Goal: Information Seeking & Learning: Compare options

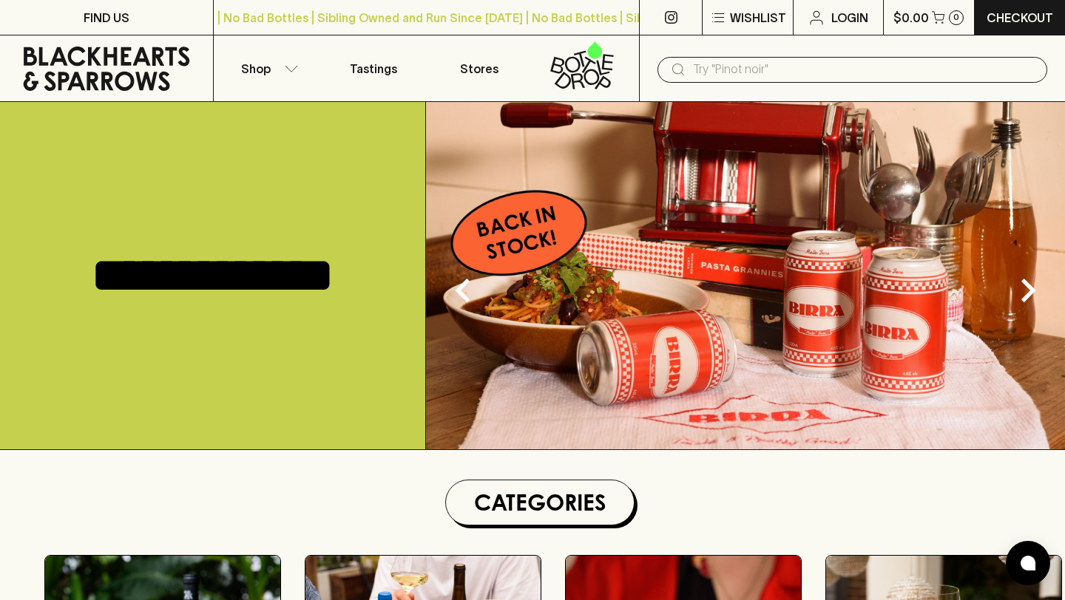
click at [718, 72] on input "text" at bounding box center [864, 70] width 342 height 24
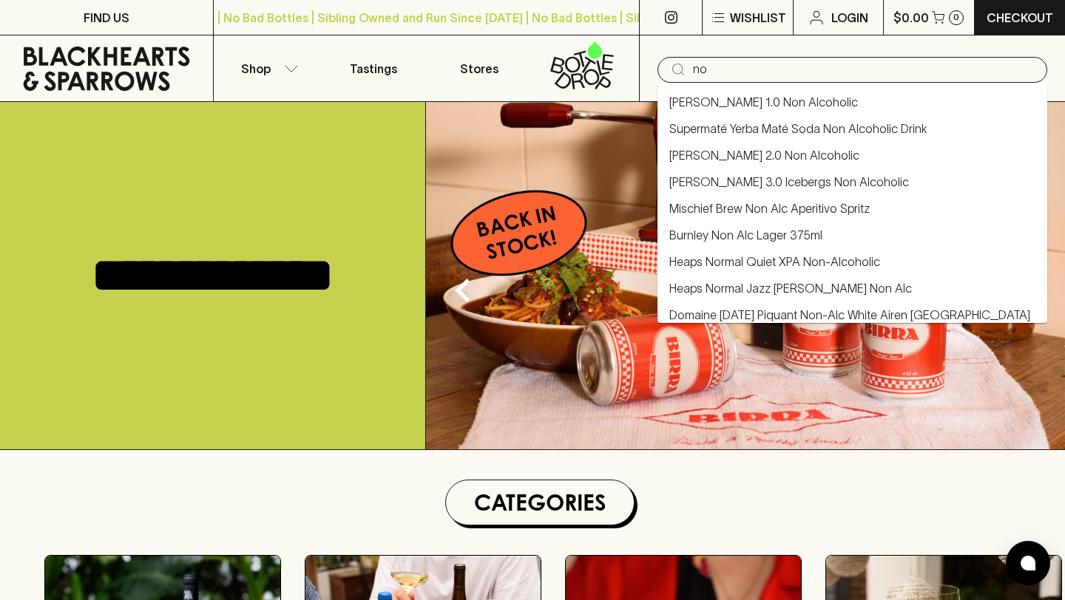
type input "n"
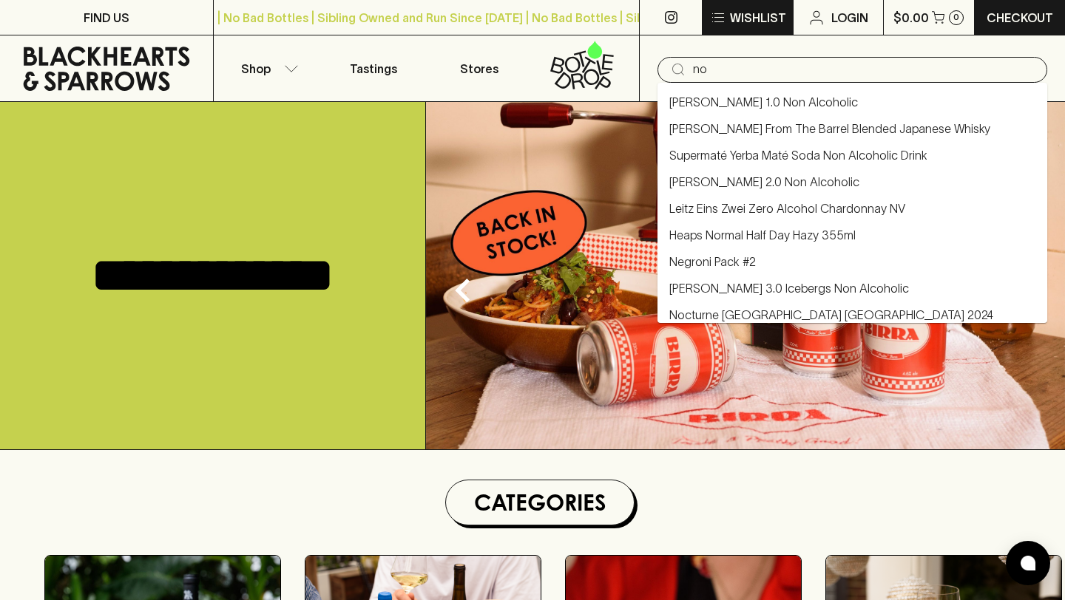
type input "n"
type input "NON"
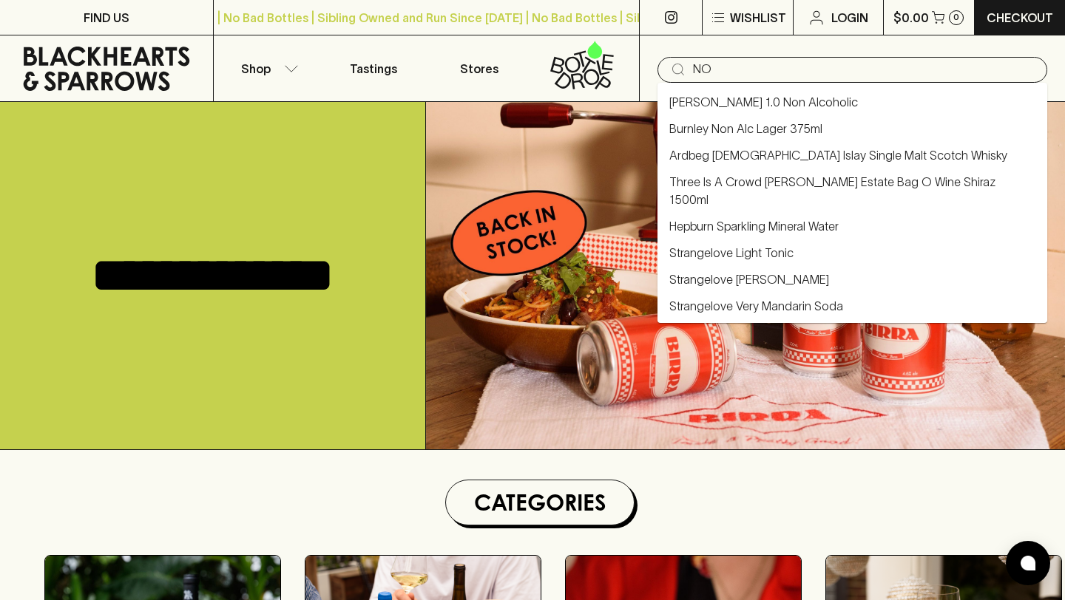
type input "N"
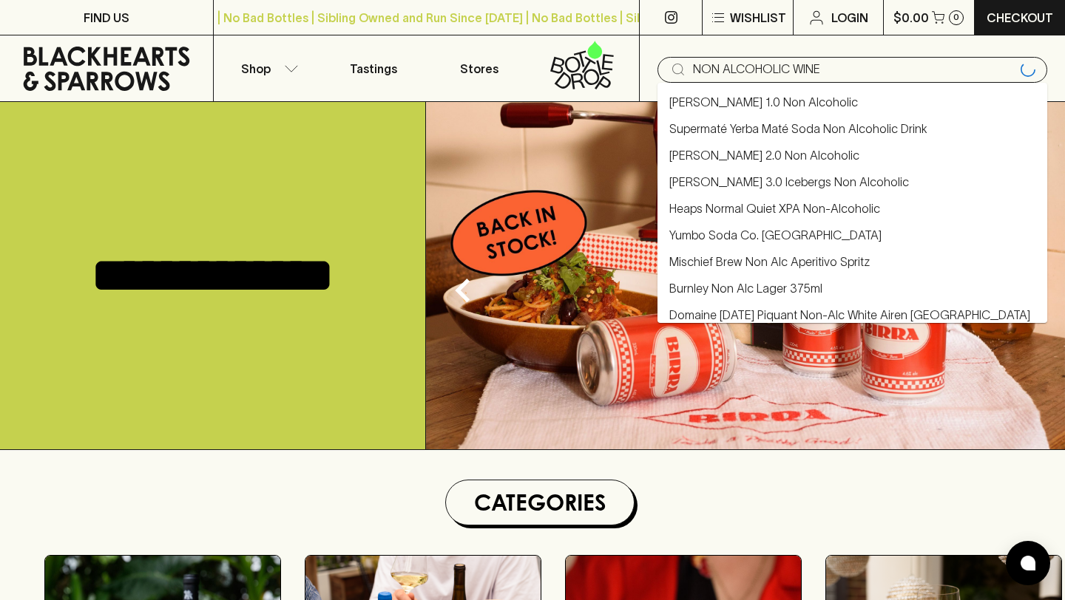
type input "NON ALCOHOLIC WINE"
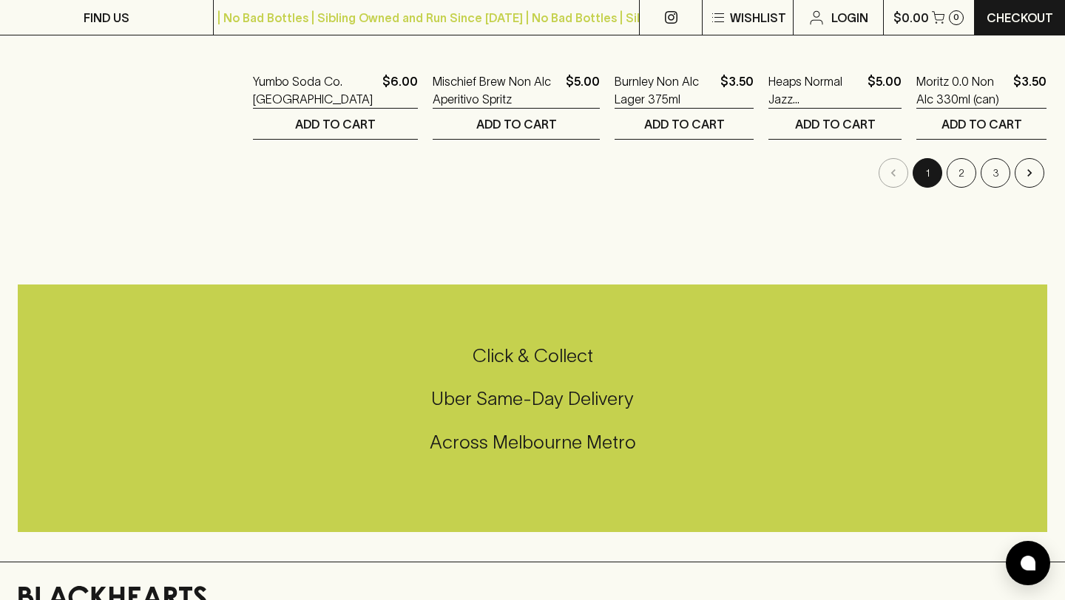
scroll to position [1681, 0]
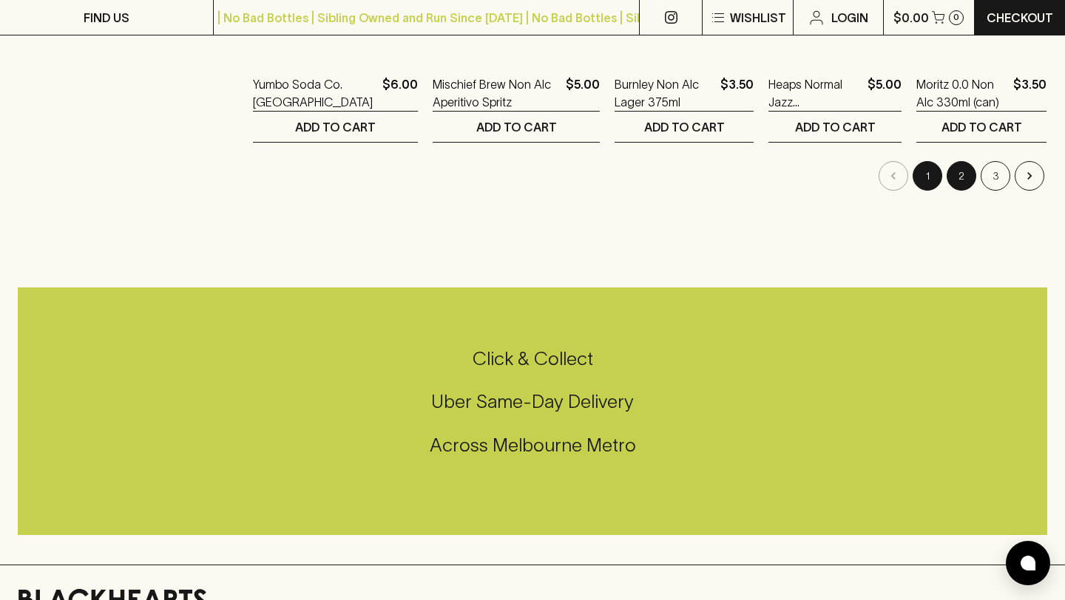
click at [966, 182] on button "2" at bounding box center [961, 176] width 30 height 30
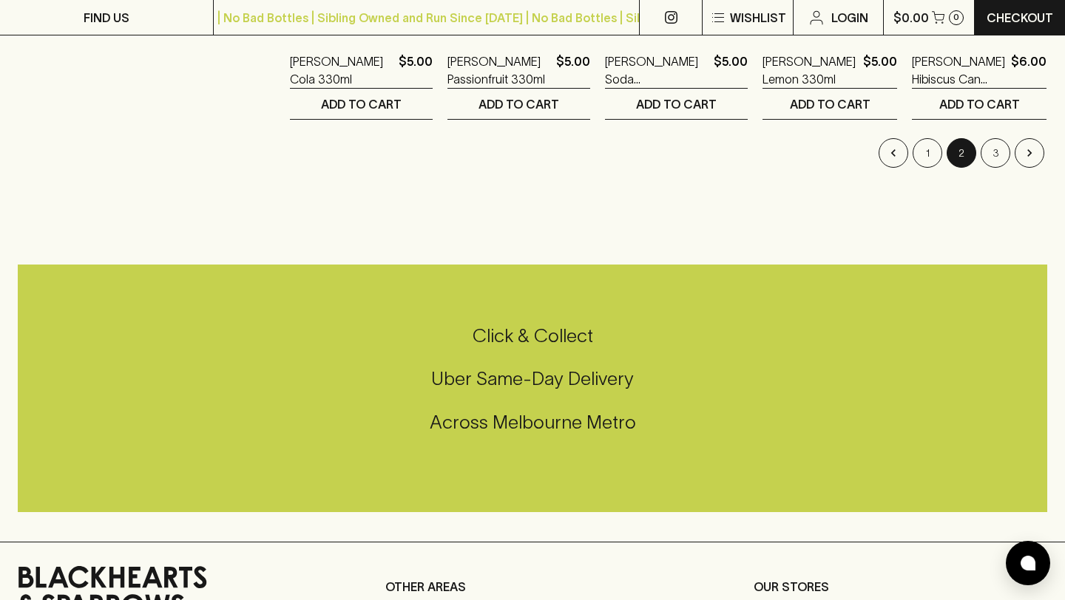
scroll to position [1741, 0]
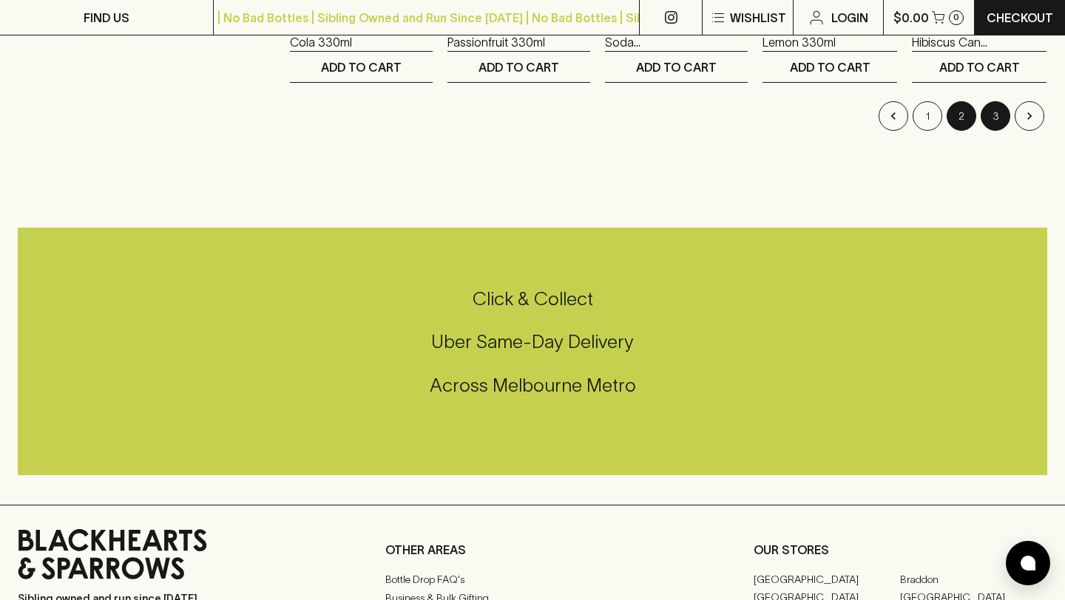
click at [1000, 113] on button "3" at bounding box center [995, 116] width 30 height 30
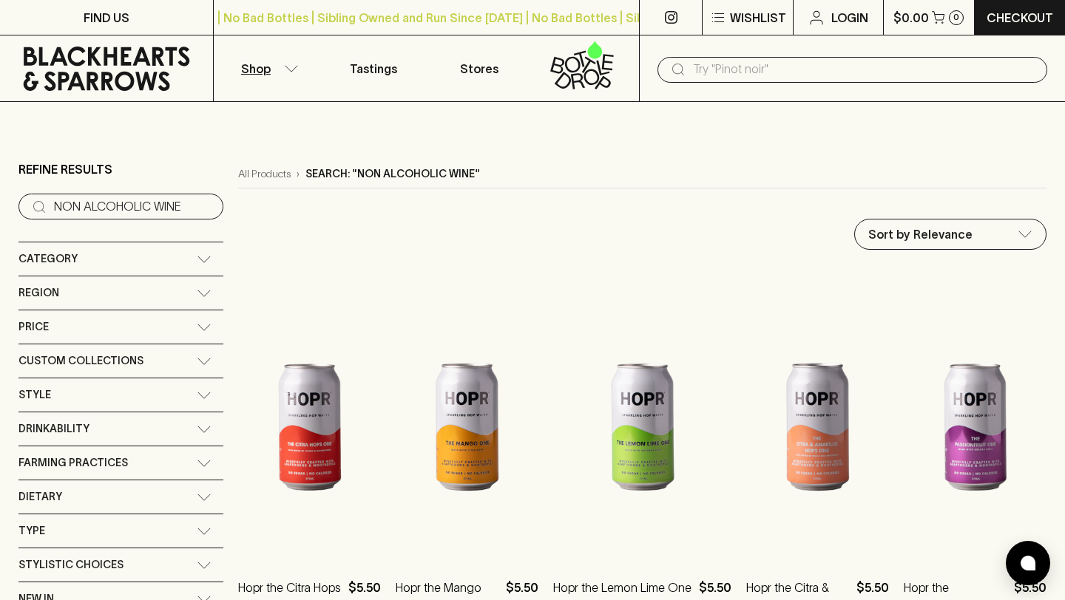
click at [802, 76] on input "text" at bounding box center [864, 70] width 342 height 24
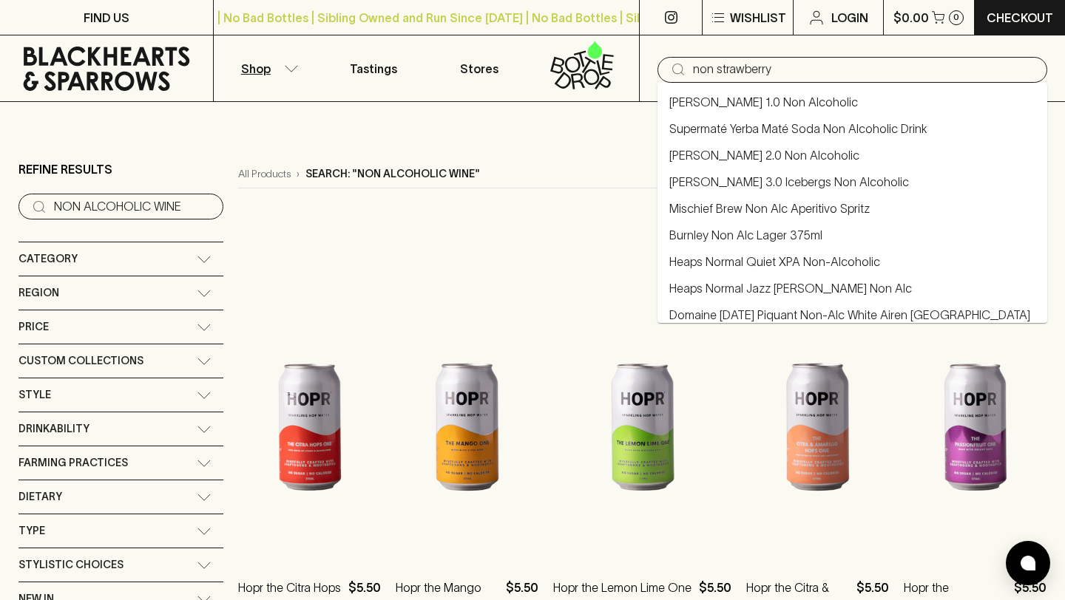
type input "non strawberry"
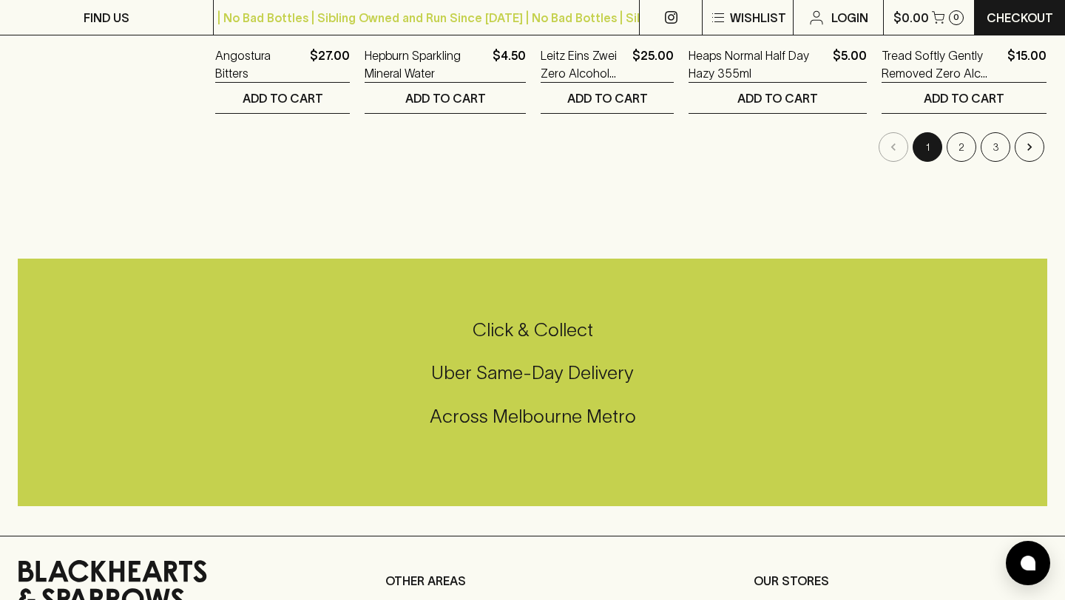
scroll to position [1716, 0]
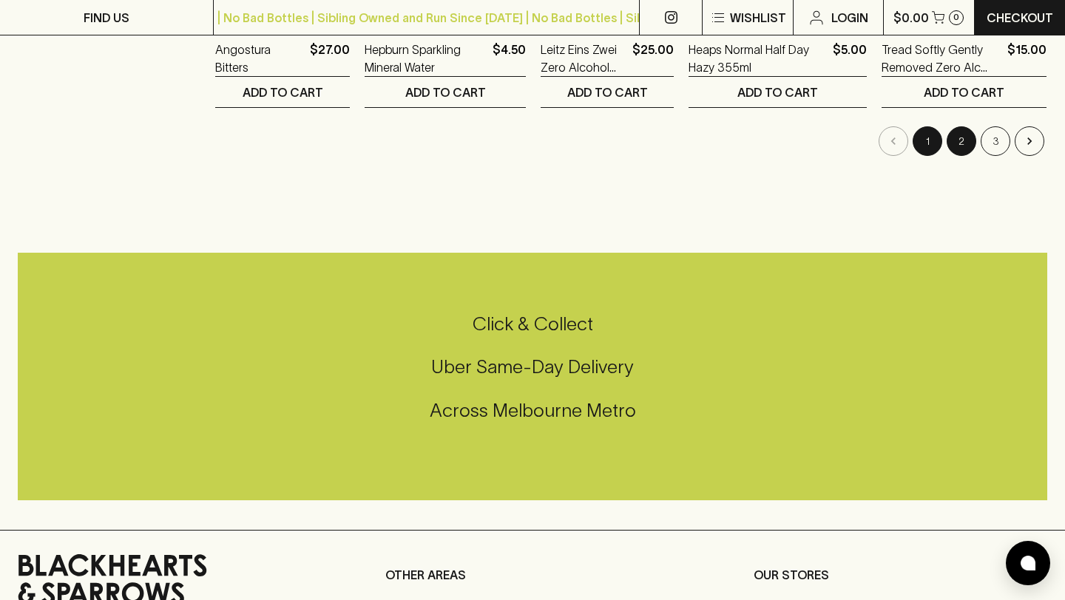
click at [958, 142] on button "2" at bounding box center [961, 141] width 30 height 30
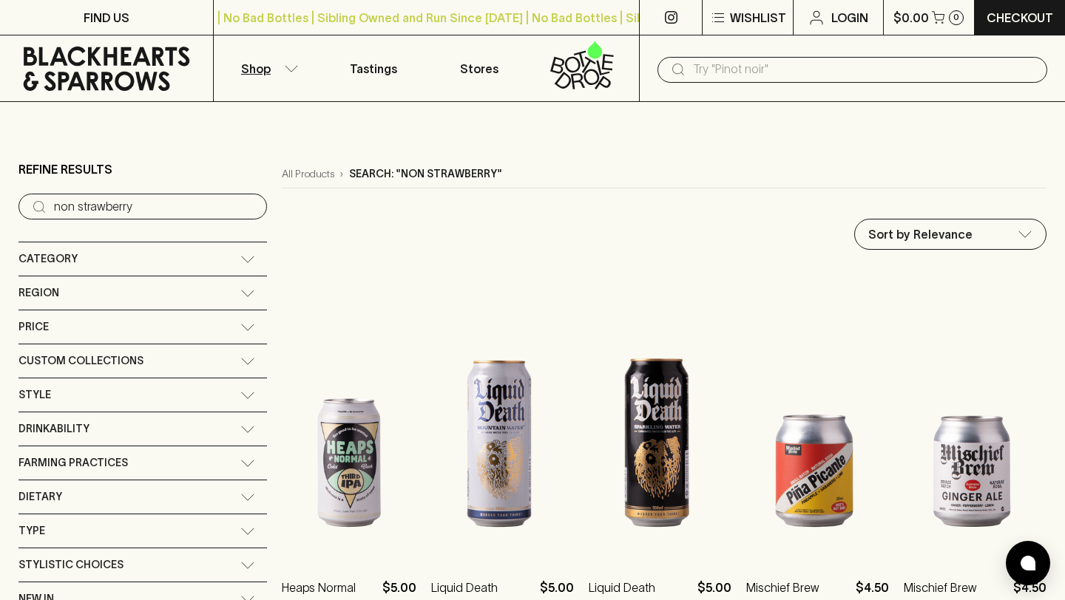
click at [869, 65] on input "text" at bounding box center [864, 70] width 342 height 24
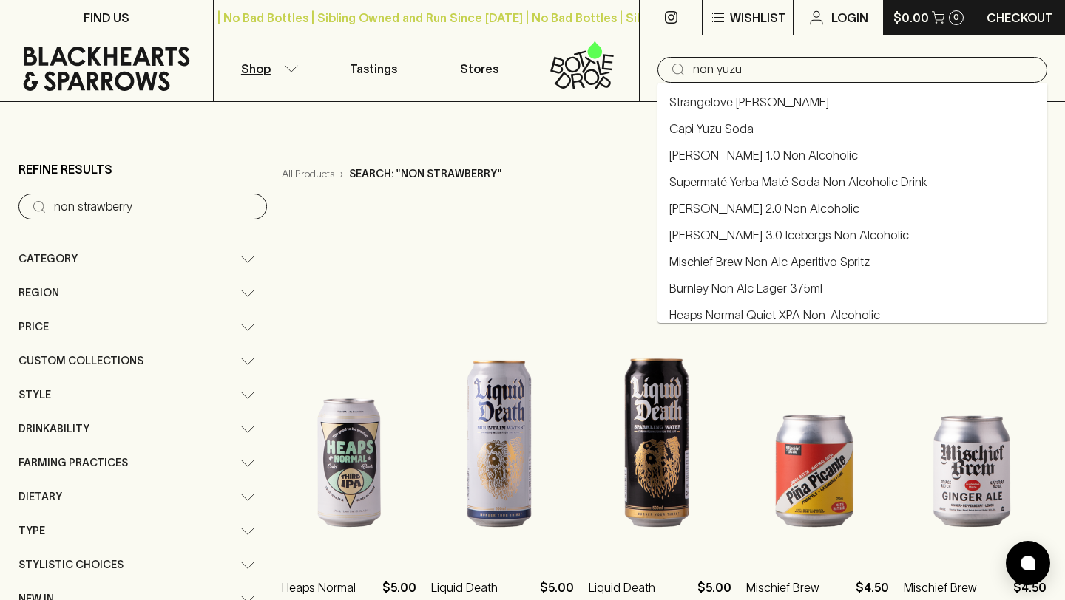
type input "non yuzu"
